Goal: Navigation & Orientation: Go to known website

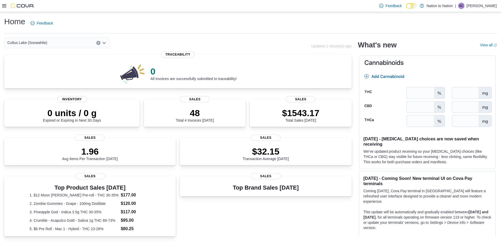
click at [2, 6] on div "Feedback Dark Mode Nation to Nation | AC [PERSON_NAME]" at bounding box center [250, 6] width 501 height 12
click at [3, 6] on icon at bounding box center [4, 6] width 4 height 4
